Goal: Task Accomplishment & Management: Manage account settings

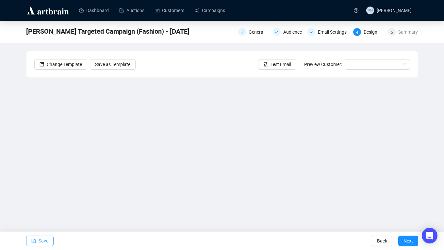
click at [44, 239] on span "Save" at bounding box center [44, 241] width 10 height 18
click at [421, 137] on div "APFEL Targeted Campaign (Fashion) - Oct 2025 General Audience Email Settings 4 …" at bounding box center [222, 131] width 444 height 220
click at [43, 242] on span "Save" at bounding box center [44, 241] width 10 height 18
click at [49, 239] on button "Save" at bounding box center [39, 241] width 27 height 10
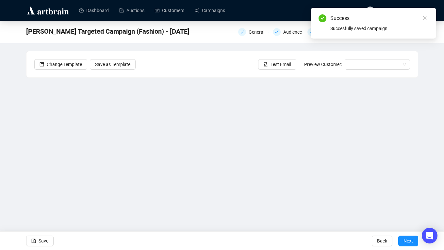
click at [424, 14] on div "Success Succesfully saved campaign" at bounding box center [373, 23] width 125 height 31
click at [425, 17] on icon "close" at bounding box center [425, 18] width 5 height 5
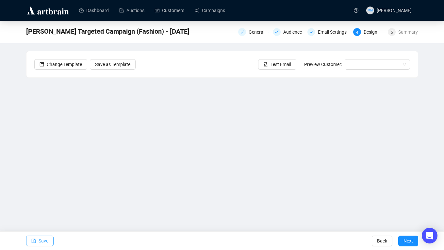
click at [44, 241] on span "Save" at bounding box center [44, 241] width 10 height 18
click at [25, 171] on div "APFEL Targeted Campaign (Fashion) - Oct 2025 General Audience Email Settings 4 …" at bounding box center [222, 131] width 444 height 220
click at [48, 238] on span "Save" at bounding box center [44, 241] width 10 height 18
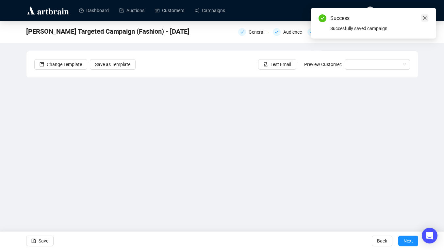
click at [425, 18] on icon "close" at bounding box center [425, 18] width 5 height 5
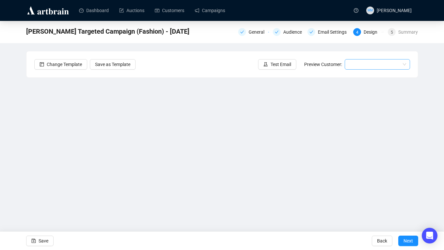
click at [393, 60] on input "search" at bounding box center [375, 64] width 52 height 10
click at [361, 87] on div "Bob | Example" at bounding box center [377, 87] width 55 height 7
click at [45, 244] on span "Save" at bounding box center [44, 241] width 10 height 18
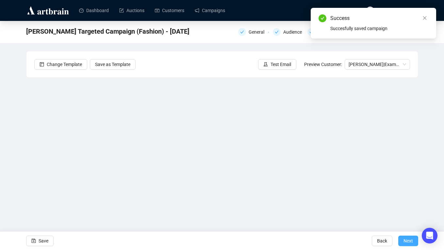
click at [406, 243] on span "Next" at bounding box center [408, 241] width 9 height 18
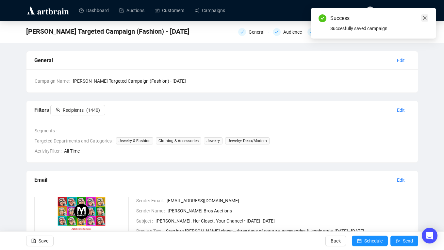
click at [425, 17] on icon "close" at bounding box center [425, 18] width 5 height 5
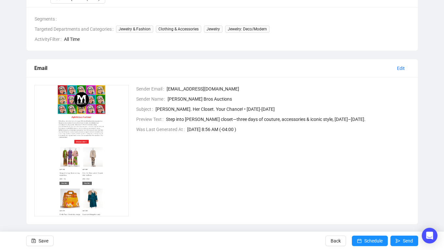
scroll to position [119, 0]
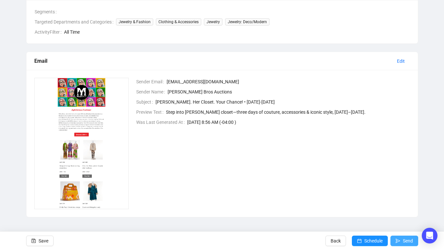
click at [403, 241] on span "Send" at bounding box center [408, 241] width 10 height 18
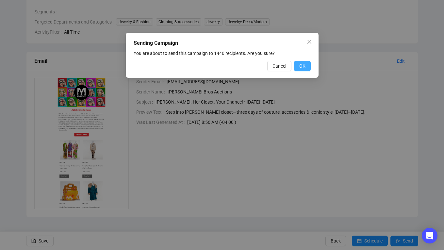
click at [305, 67] on span "OK" at bounding box center [302, 65] width 6 height 7
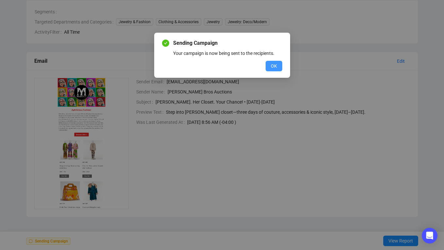
click at [274, 67] on span "OK" at bounding box center [274, 65] width 6 height 7
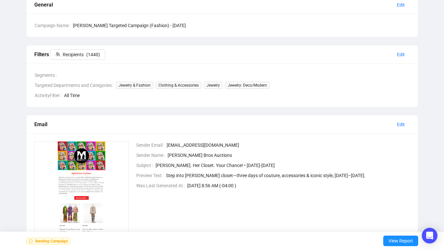
scroll to position [0, 0]
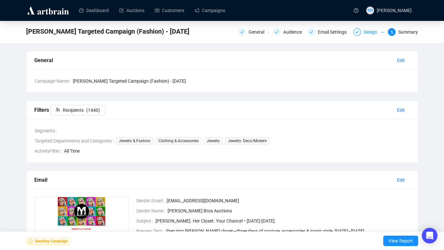
click at [367, 33] on div "Design" at bounding box center [373, 32] width 18 height 8
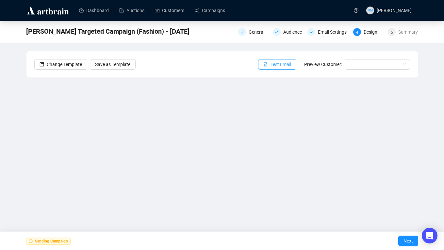
click at [280, 63] on span "Test Email" at bounding box center [281, 64] width 21 height 7
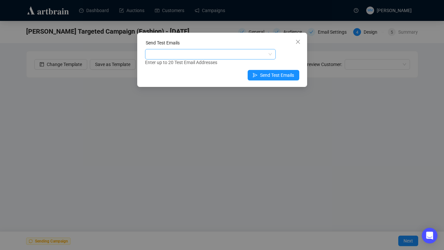
click at [228, 50] on div at bounding box center [206, 54] width 121 height 9
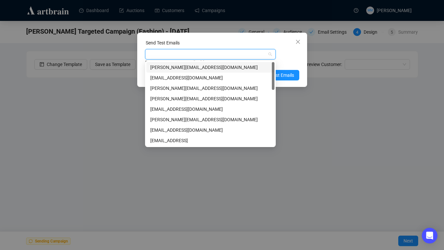
click at [167, 66] on div "lisa@milleabros.com" at bounding box center [210, 67] width 120 height 7
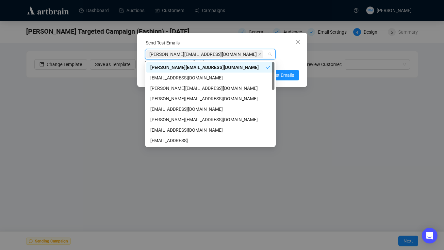
click at [293, 57] on div "lisa@milleabros.com Enter up to 20 Test Email Addresses" at bounding box center [222, 57] width 154 height 17
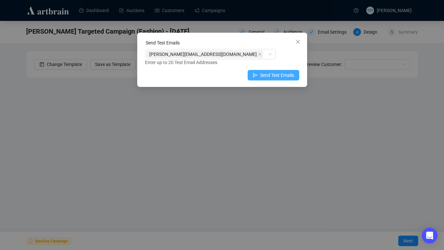
click at [283, 76] on span "Send Test Emails" at bounding box center [277, 75] width 34 height 7
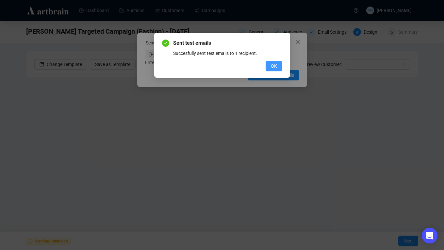
click at [275, 64] on span "OK" at bounding box center [274, 65] width 6 height 7
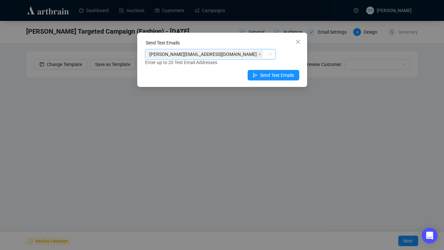
click at [270, 55] on div "lisa@milleabros.com" at bounding box center [210, 54] width 131 height 10
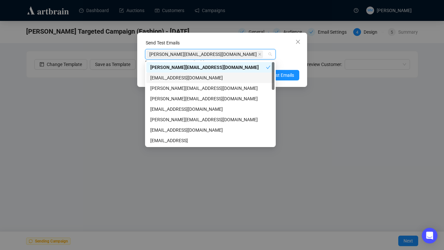
click at [237, 75] on div "mark@milleabros.com" at bounding box center [210, 77] width 120 height 7
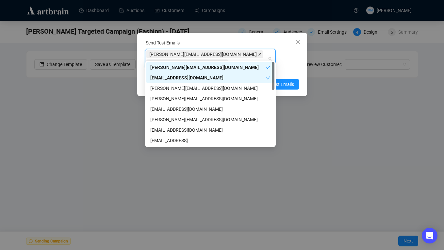
click at [258, 54] on icon "close" at bounding box center [259, 54] width 3 height 3
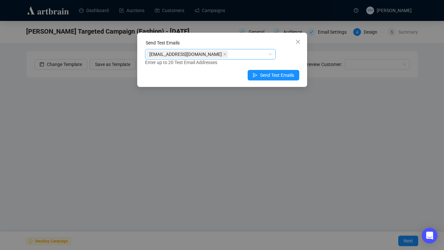
click at [290, 62] on div "Enter up to 20 Test Email Addresses" at bounding box center [222, 63] width 154 height 8
click at [284, 75] on span "Send Test Emails" at bounding box center [277, 75] width 34 height 7
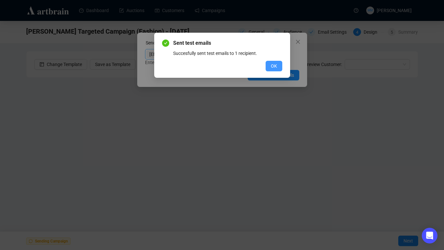
click at [277, 65] on button "OK" at bounding box center [274, 66] width 17 height 10
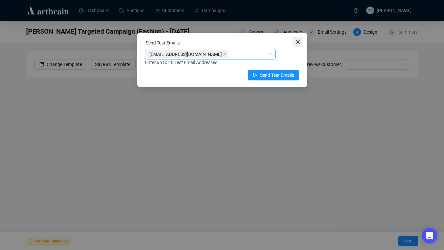
click at [298, 42] on icon "close" at bounding box center [298, 42] width 4 height 4
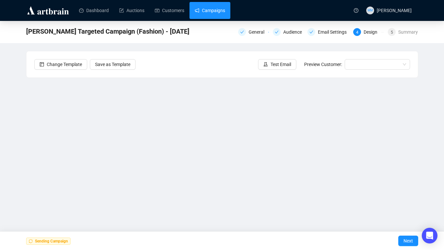
click at [214, 13] on link "Campaigns" at bounding box center [210, 10] width 30 height 17
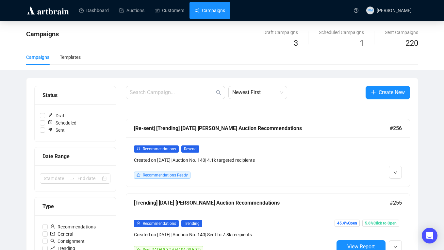
click at [207, 18] on link "Campaigns" at bounding box center [210, 10] width 30 height 17
click at [210, 10] on link "Campaigns" at bounding box center [210, 10] width 30 height 17
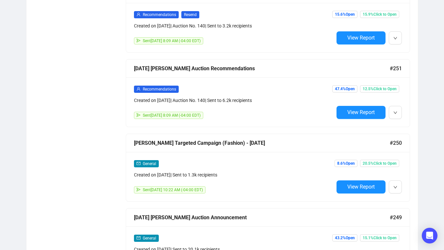
scroll to position [433, 0]
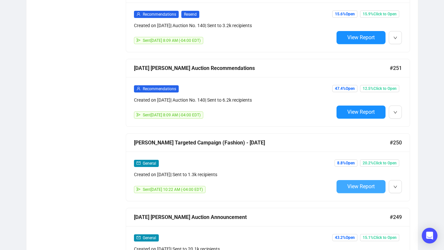
click at [362, 187] on span "View Report" at bounding box center [360, 186] width 27 height 6
